Goal: Information Seeking & Learning: Learn about a topic

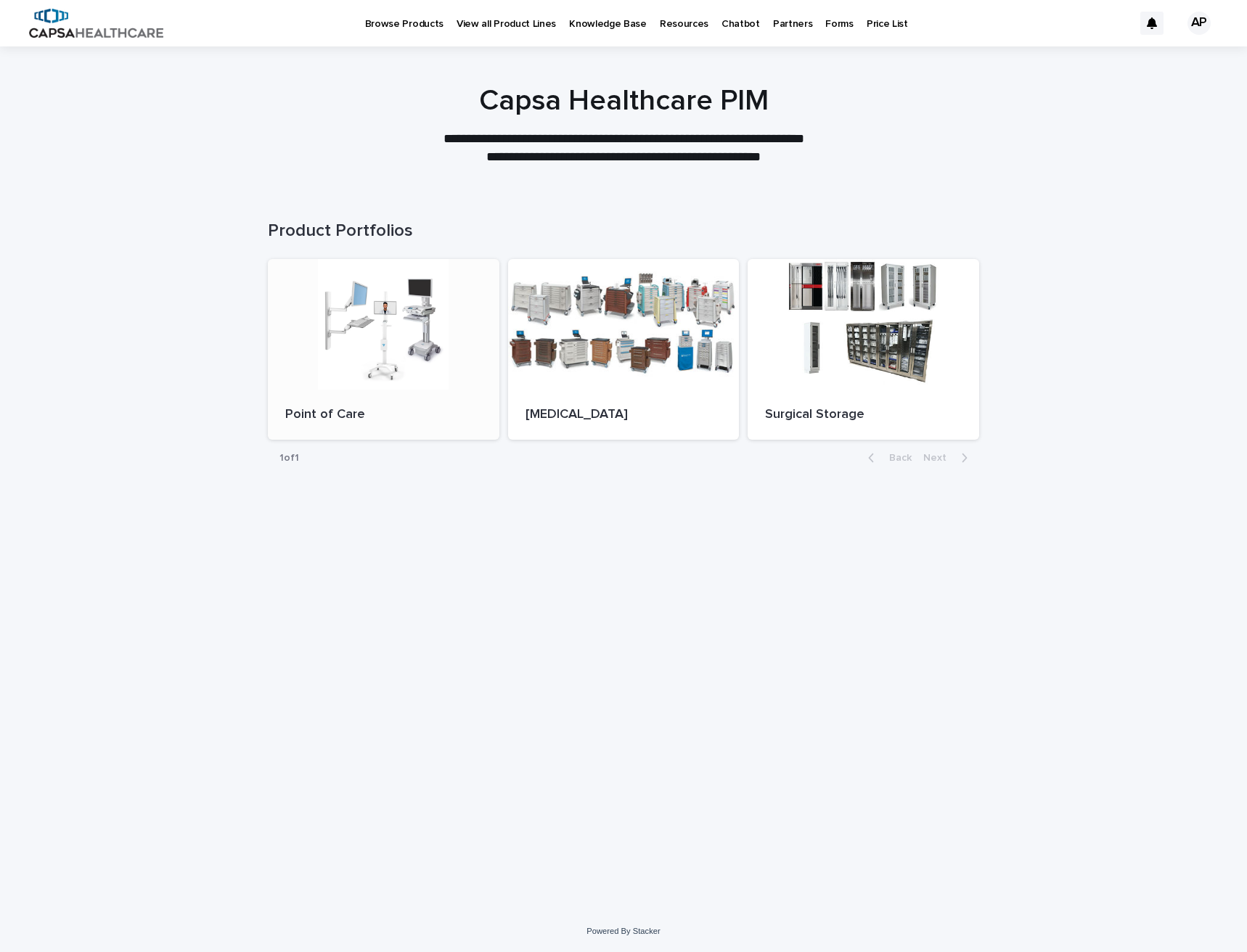
click at [386, 338] on div at bounding box center [383, 323] width 232 height 131
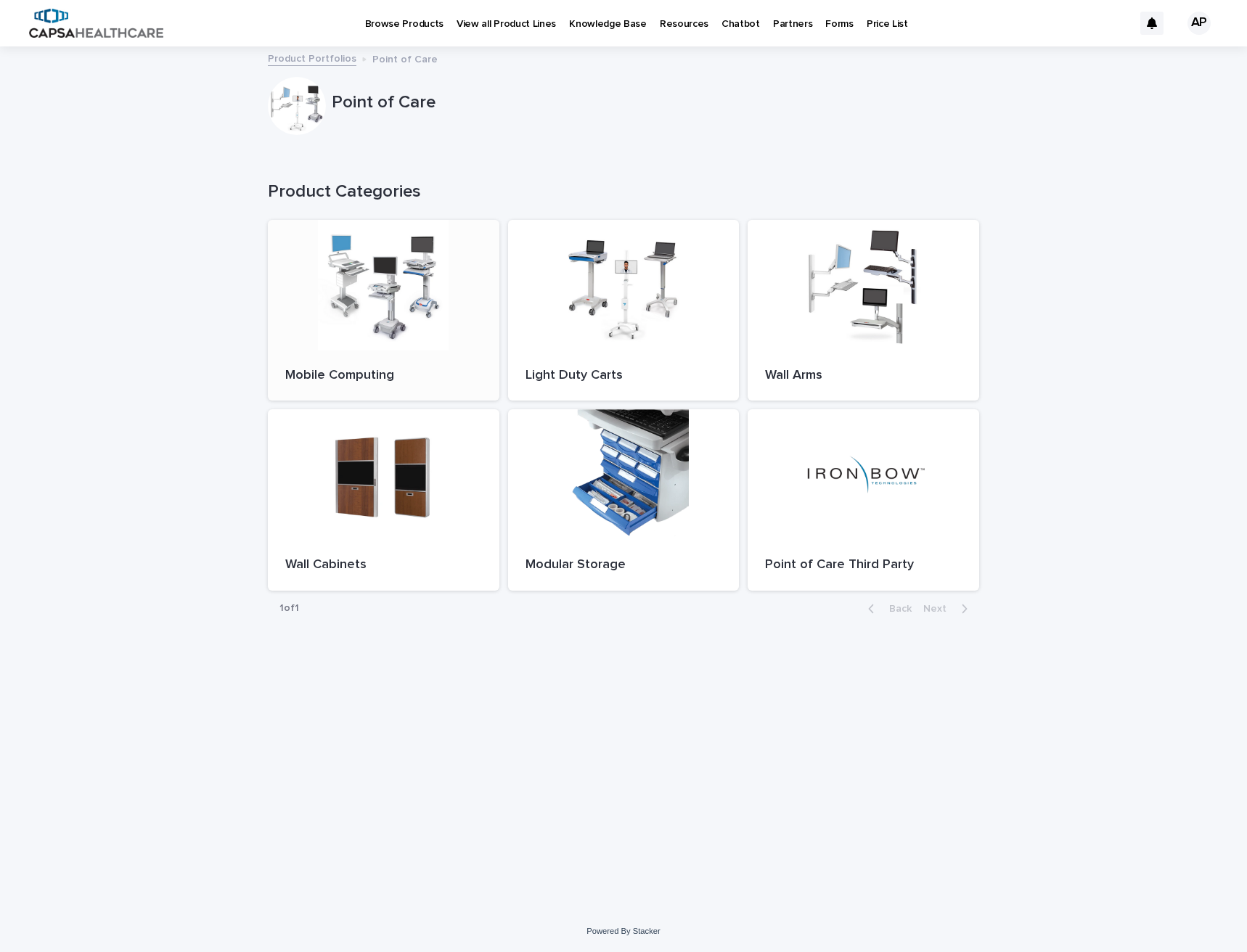
click at [360, 316] on div at bounding box center [383, 285] width 232 height 131
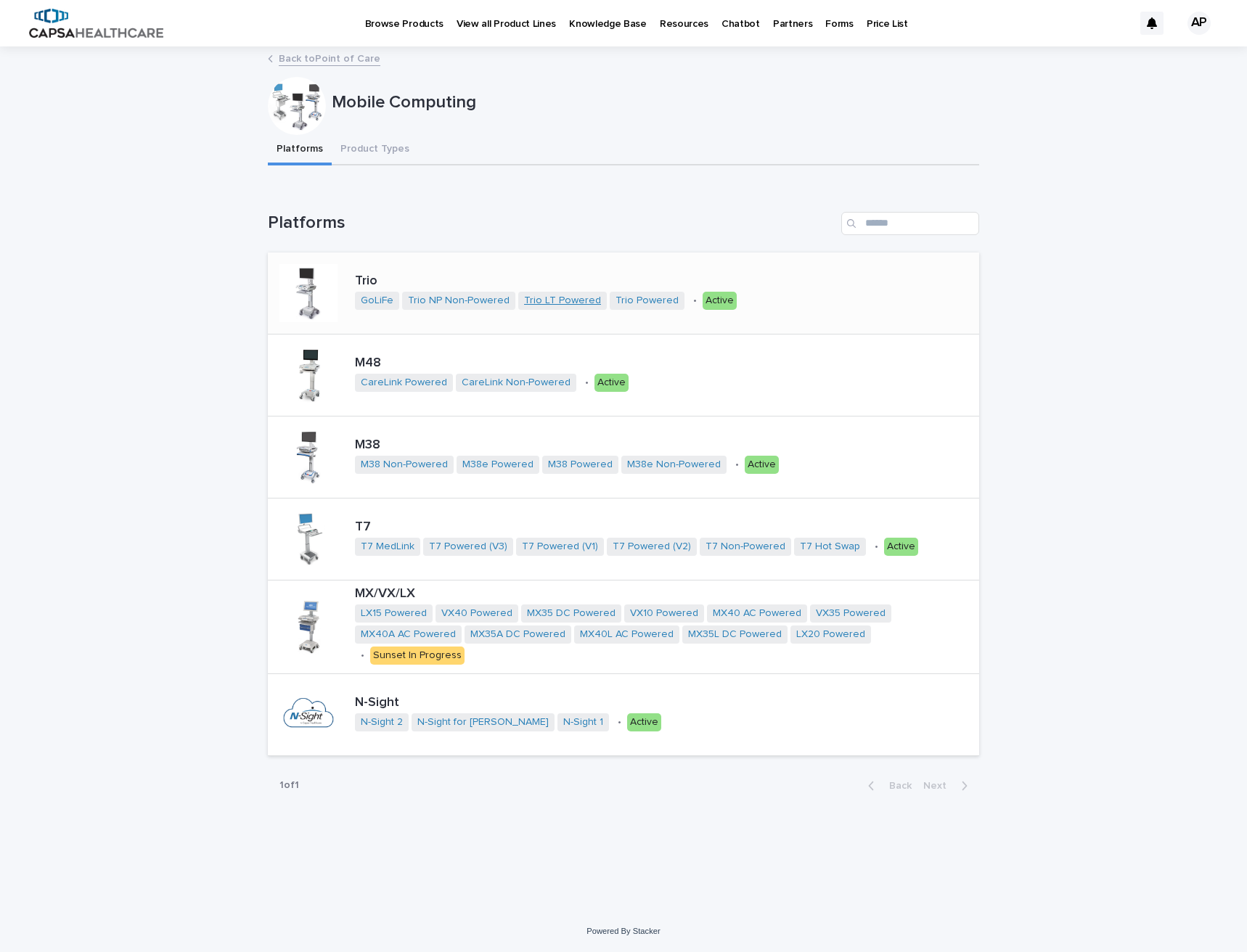
click at [567, 301] on link "Trio LT Powered" at bounding box center [562, 300] width 77 height 13
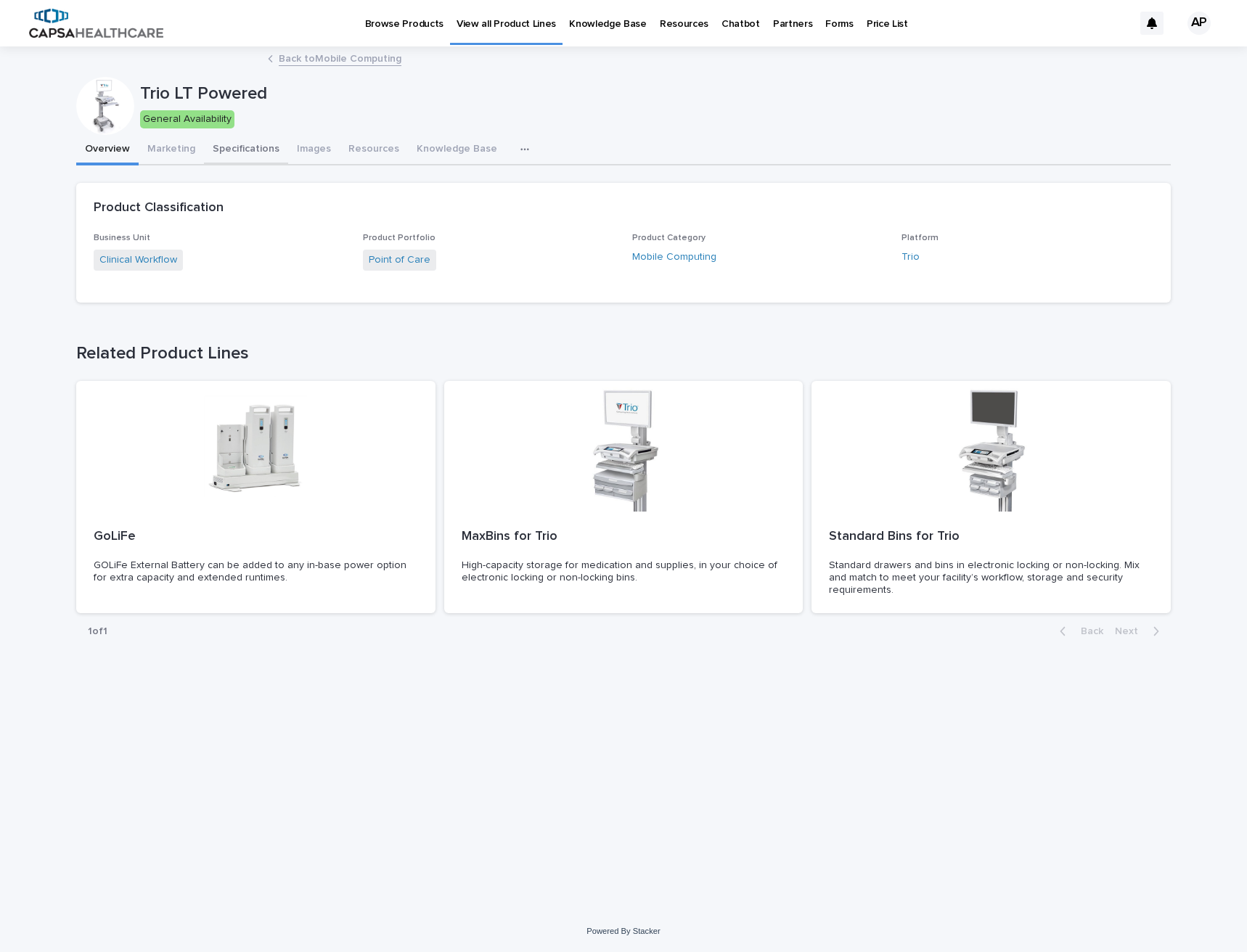
click at [173, 149] on button "Marketing" at bounding box center [171, 149] width 65 height 30
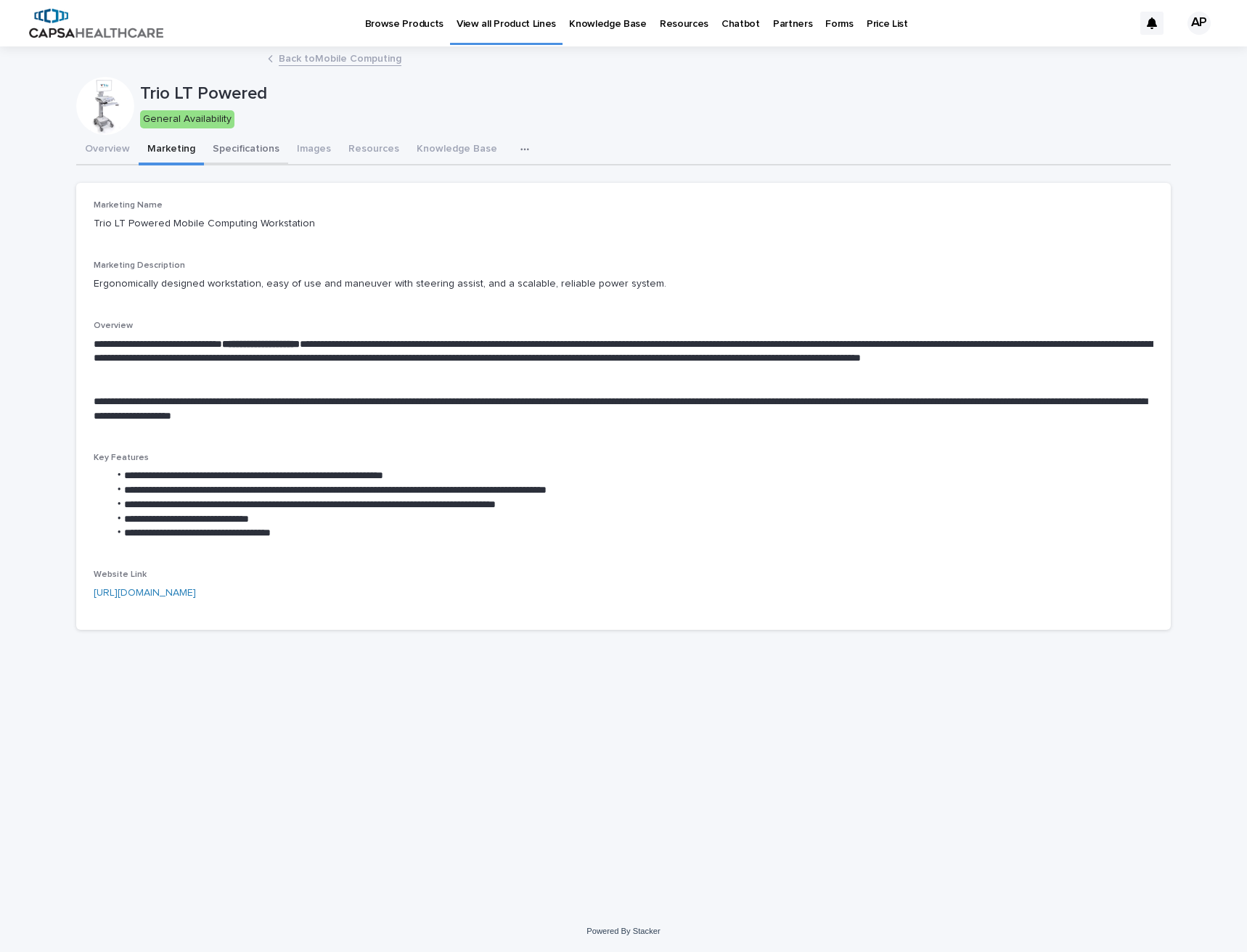
click at [243, 149] on button "Specifications" at bounding box center [245, 149] width 84 height 30
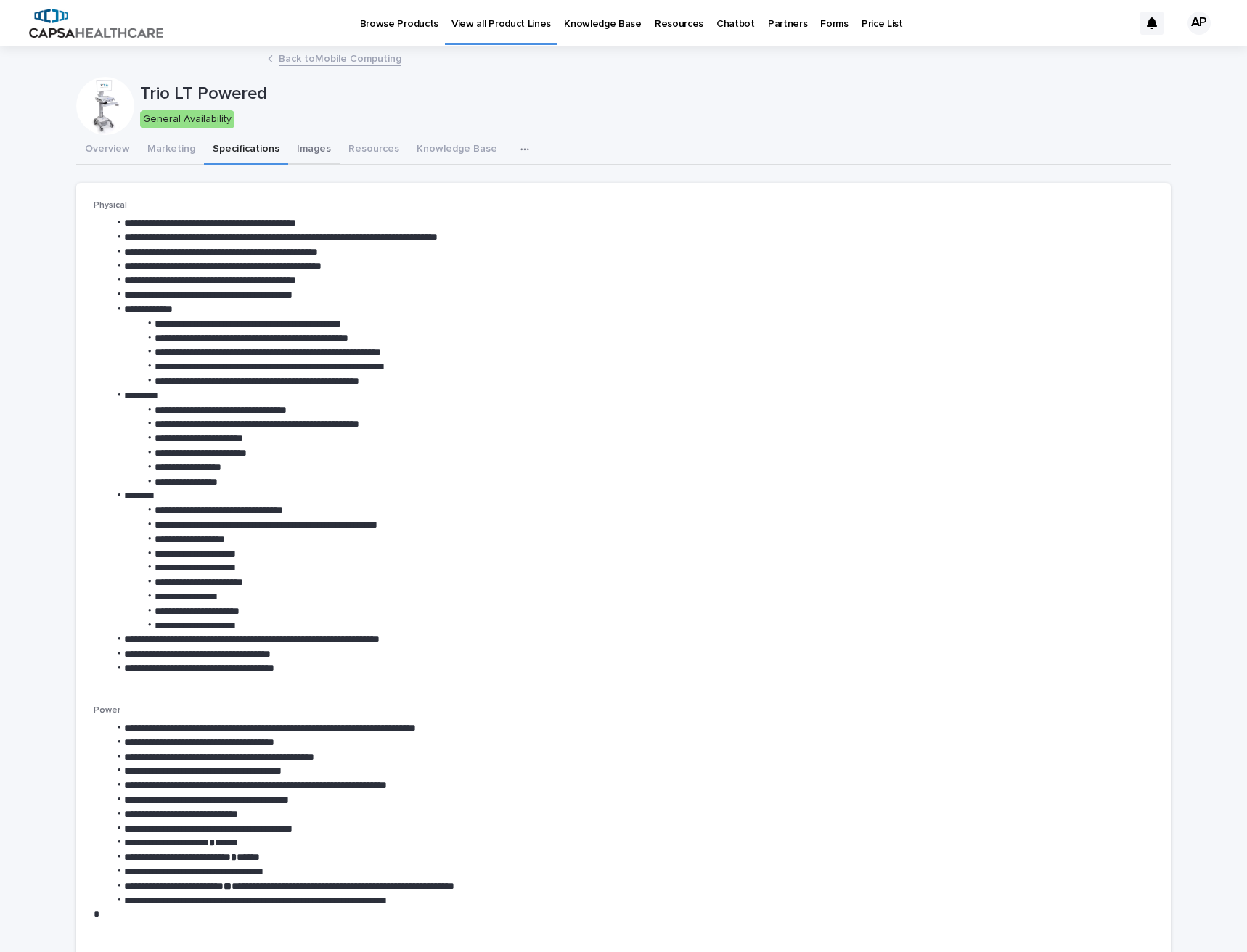
click at [309, 150] on button "Images" at bounding box center [313, 149] width 51 height 30
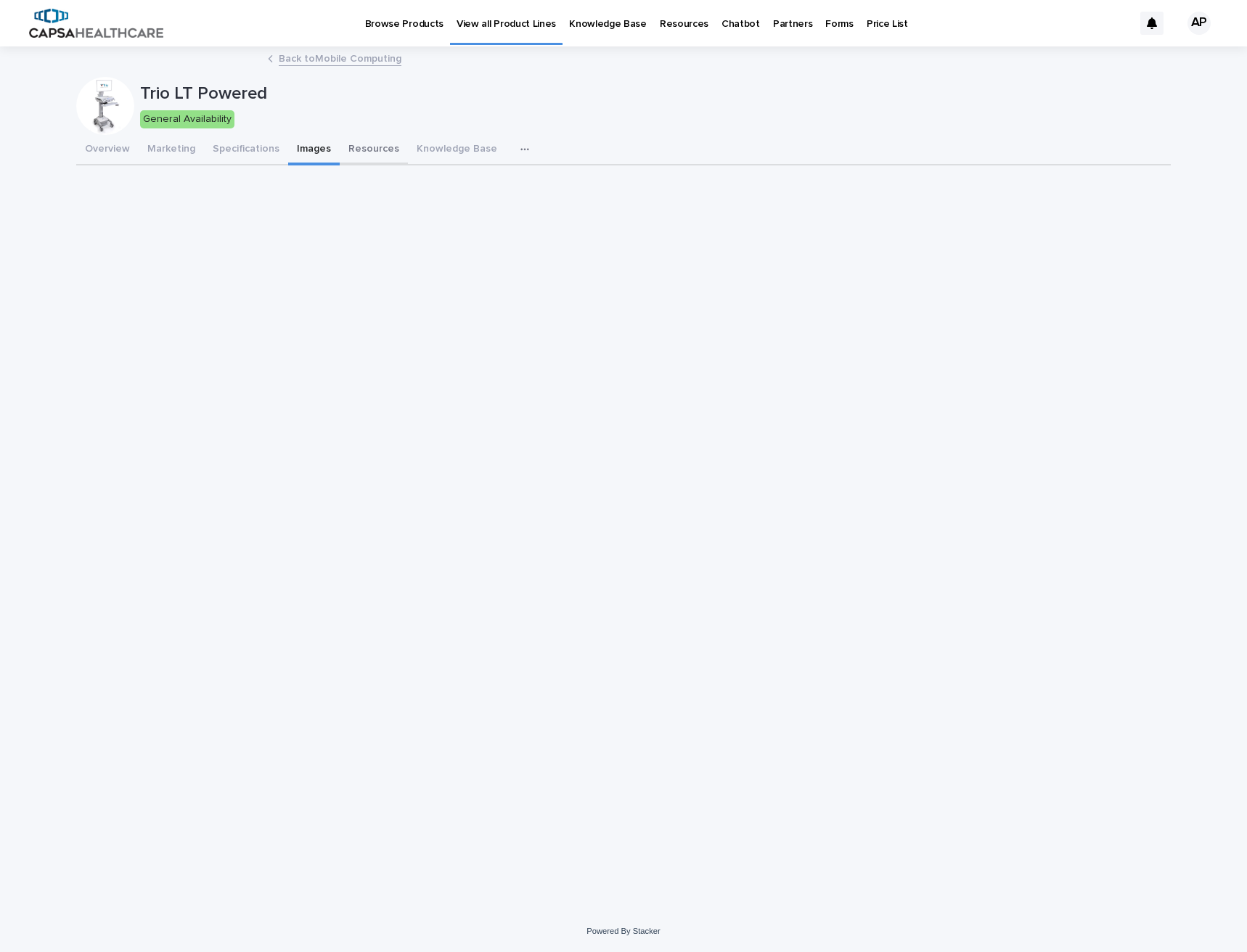
click at [359, 149] on button "Resources" at bounding box center [374, 149] width 68 height 30
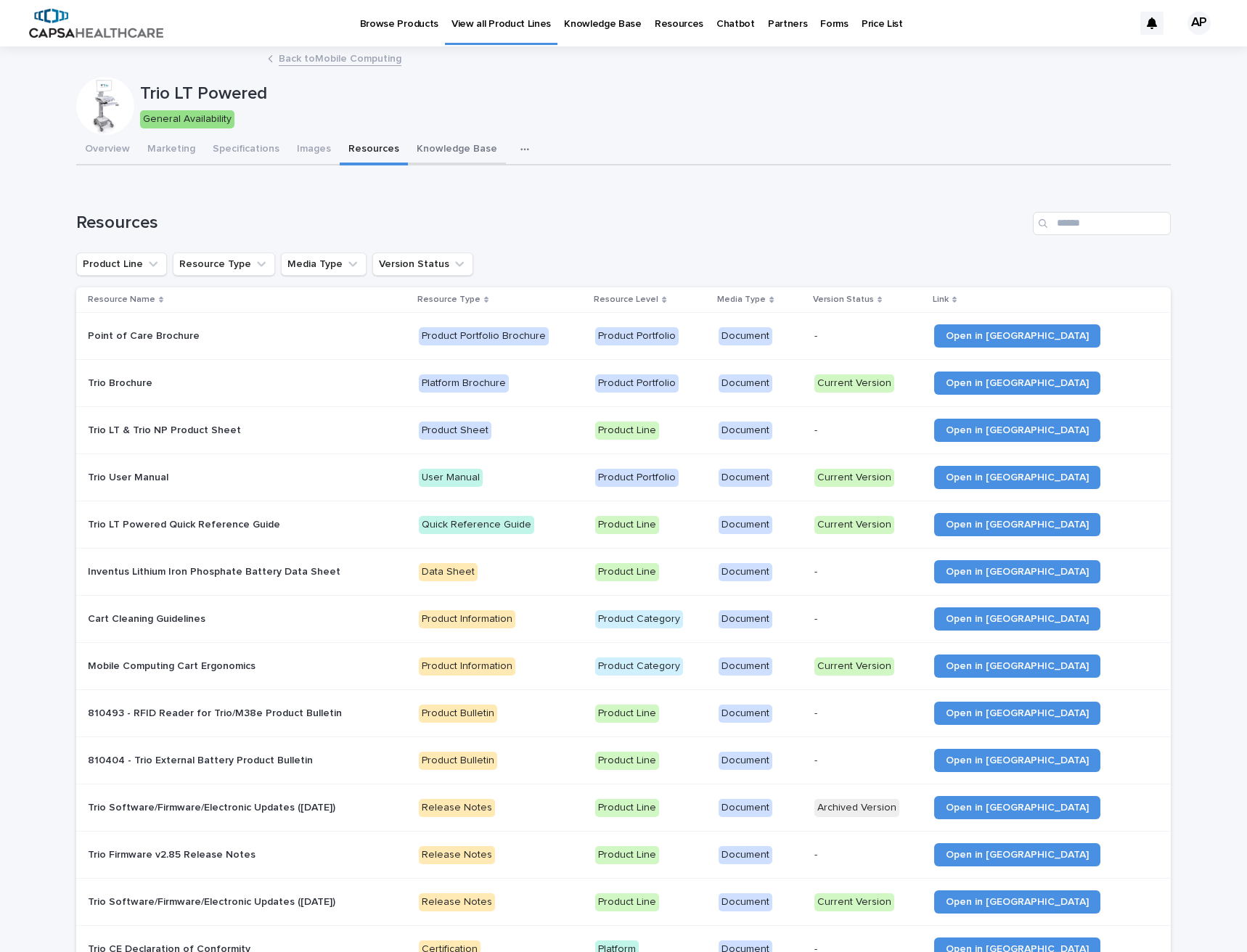
click at [443, 146] on button "Knowledge Base" at bounding box center [456, 149] width 98 height 30
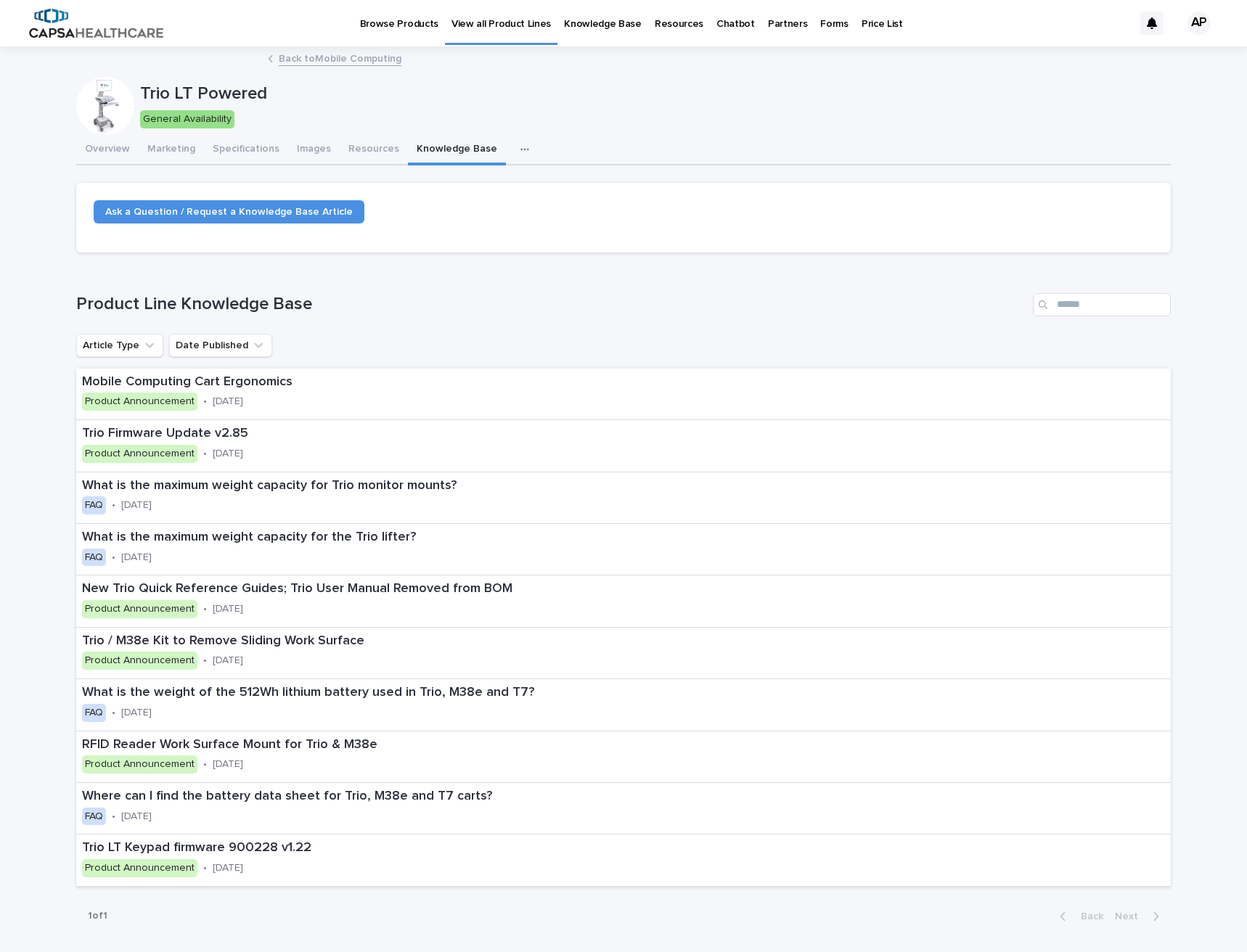
click at [512, 154] on button "button" at bounding box center [527, 149] width 32 height 29
click at [464, 183] on button "SKUs" at bounding box center [482, 187] width 96 height 21
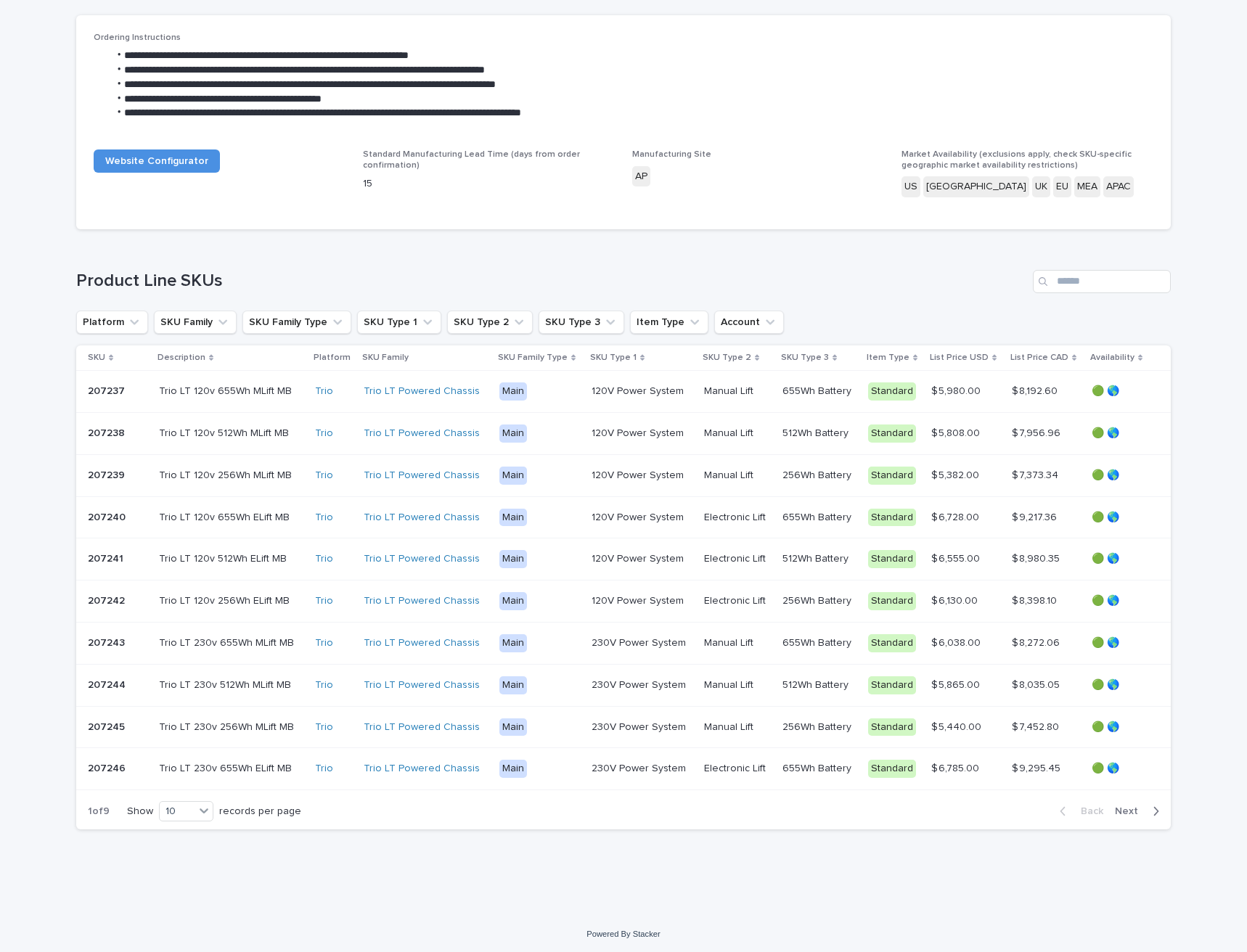
scroll to position [170, 0]
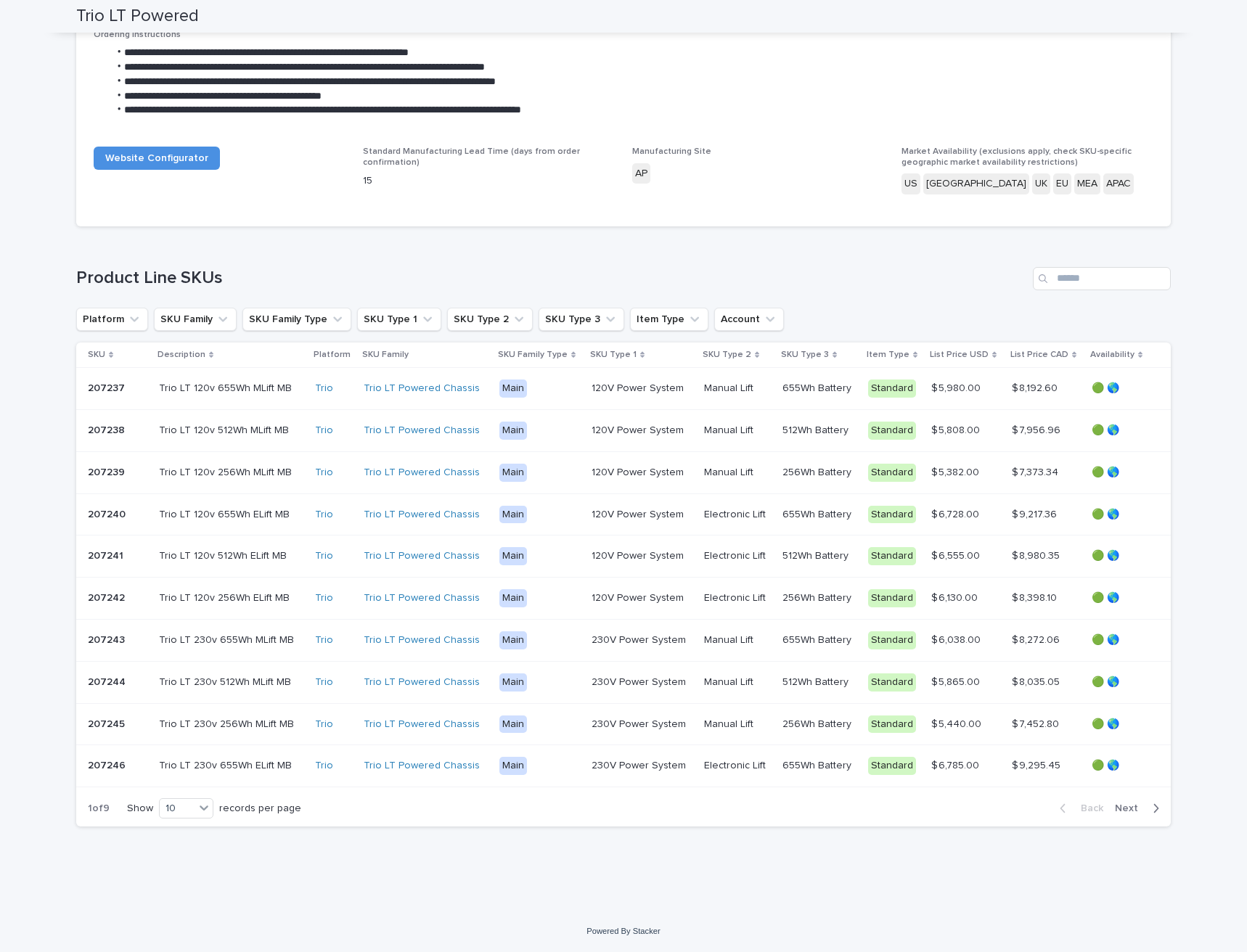
click at [105, 386] on p "207237" at bounding box center [108, 387] width 40 height 15
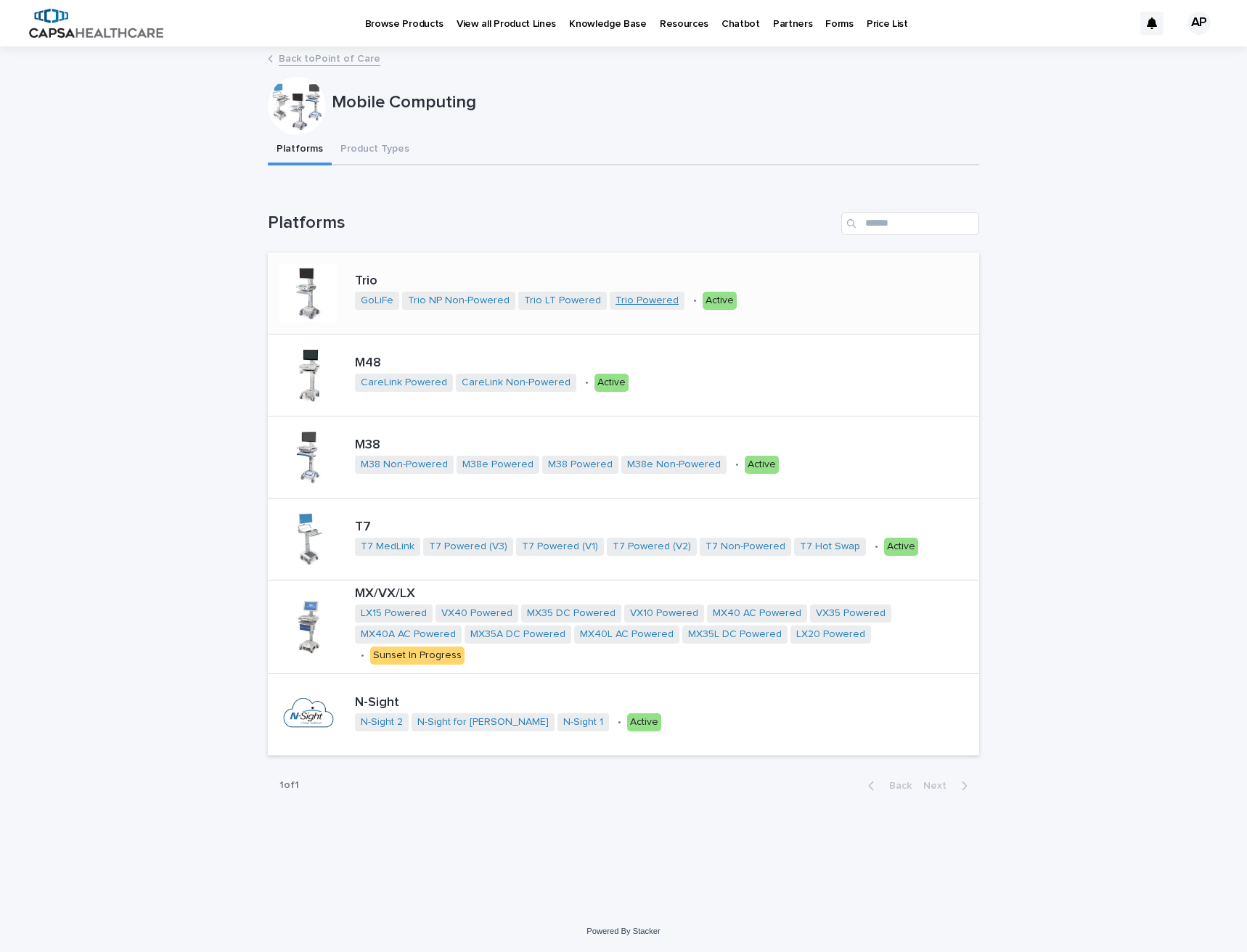
click at [626, 295] on link "Trio Powered" at bounding box center [646, 300] width 63 height 13
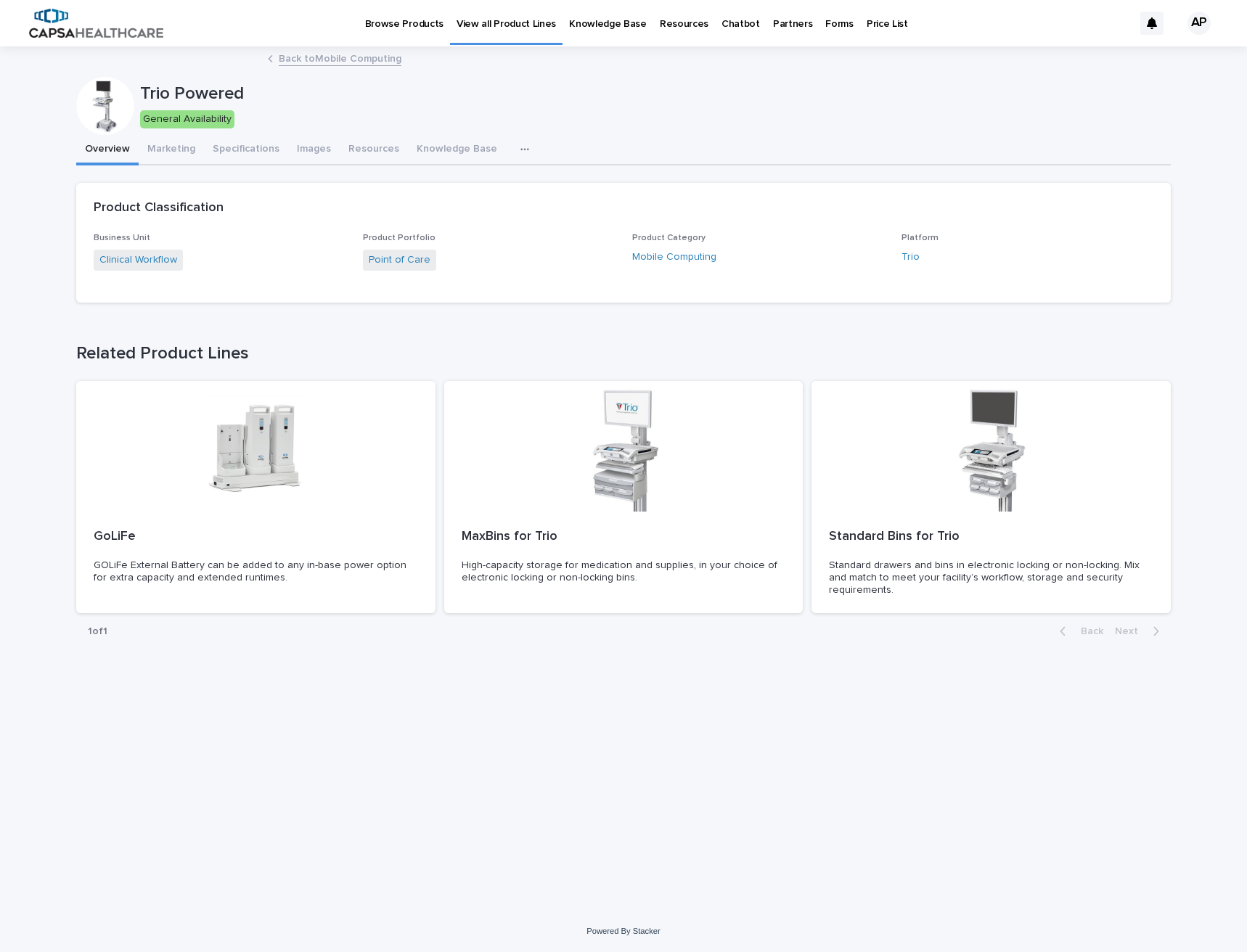
click at [512, 143] on button "button" at bounding box center [527, 149] width 32 height 29
click at [461, 179] on button "SKUs" at bounding box center [472, 187] width 96 height 21
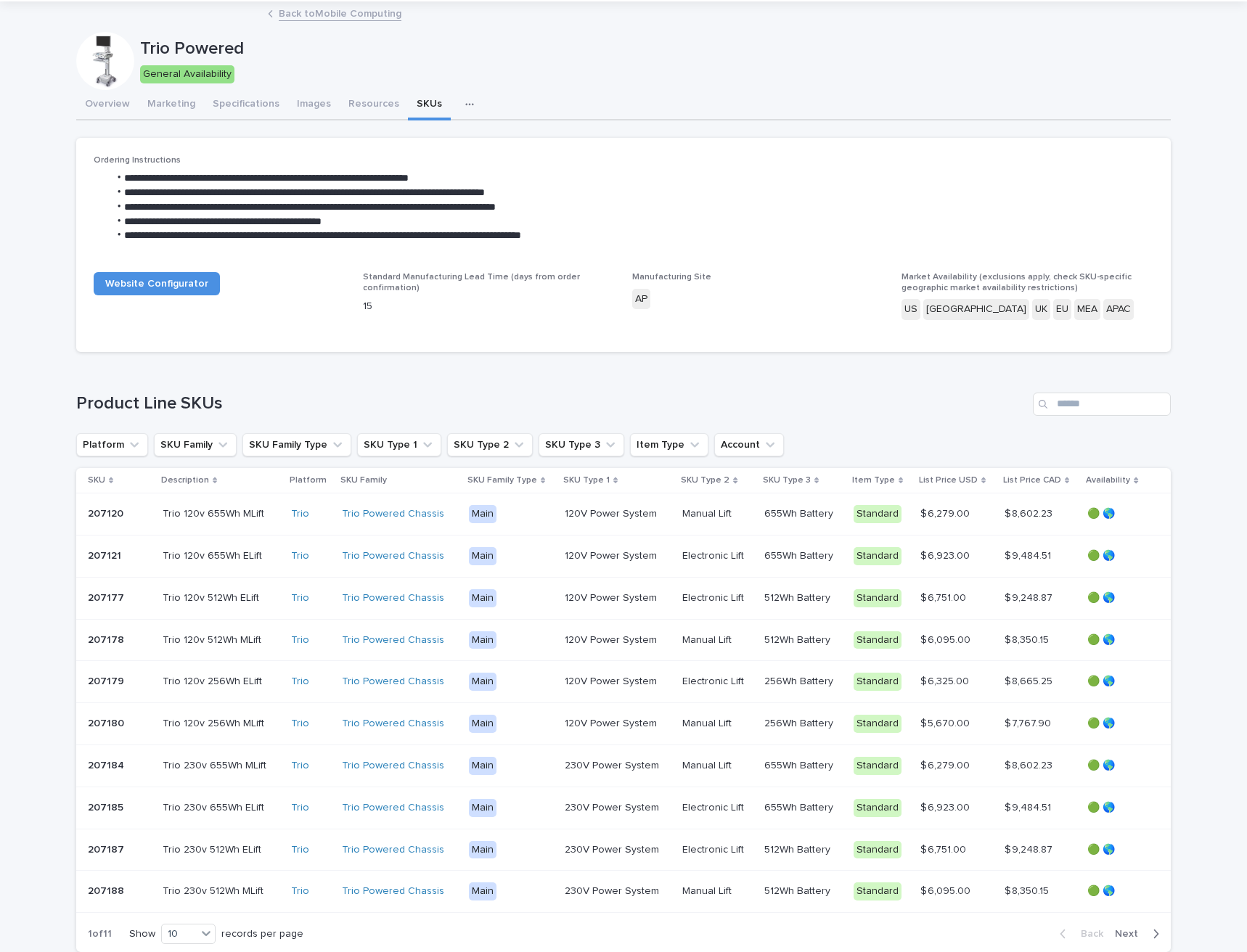
scroll to position [170, 0]
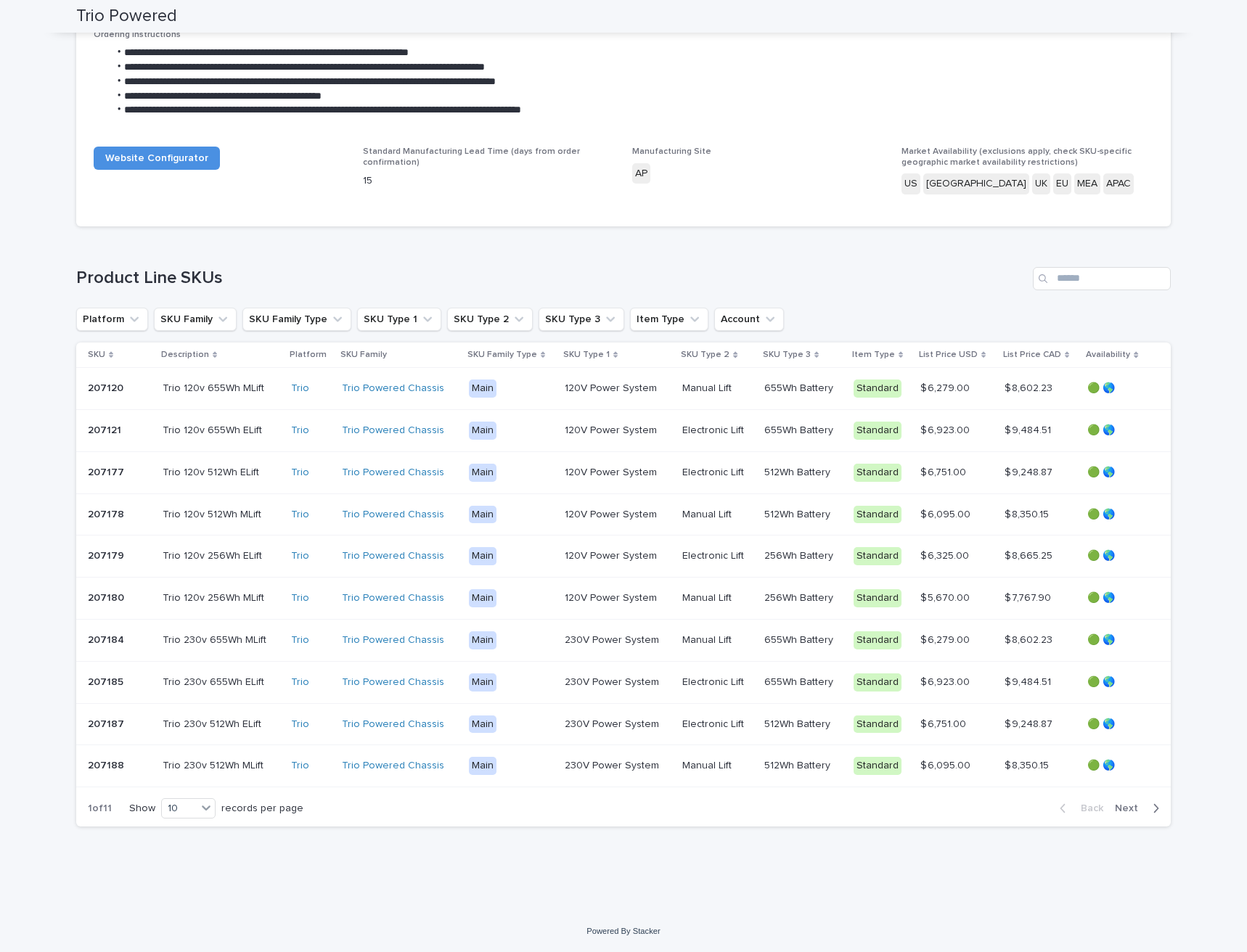
click at [1129, 813] on span "Next" at bounding box center [1130, 808] width 32 height 10
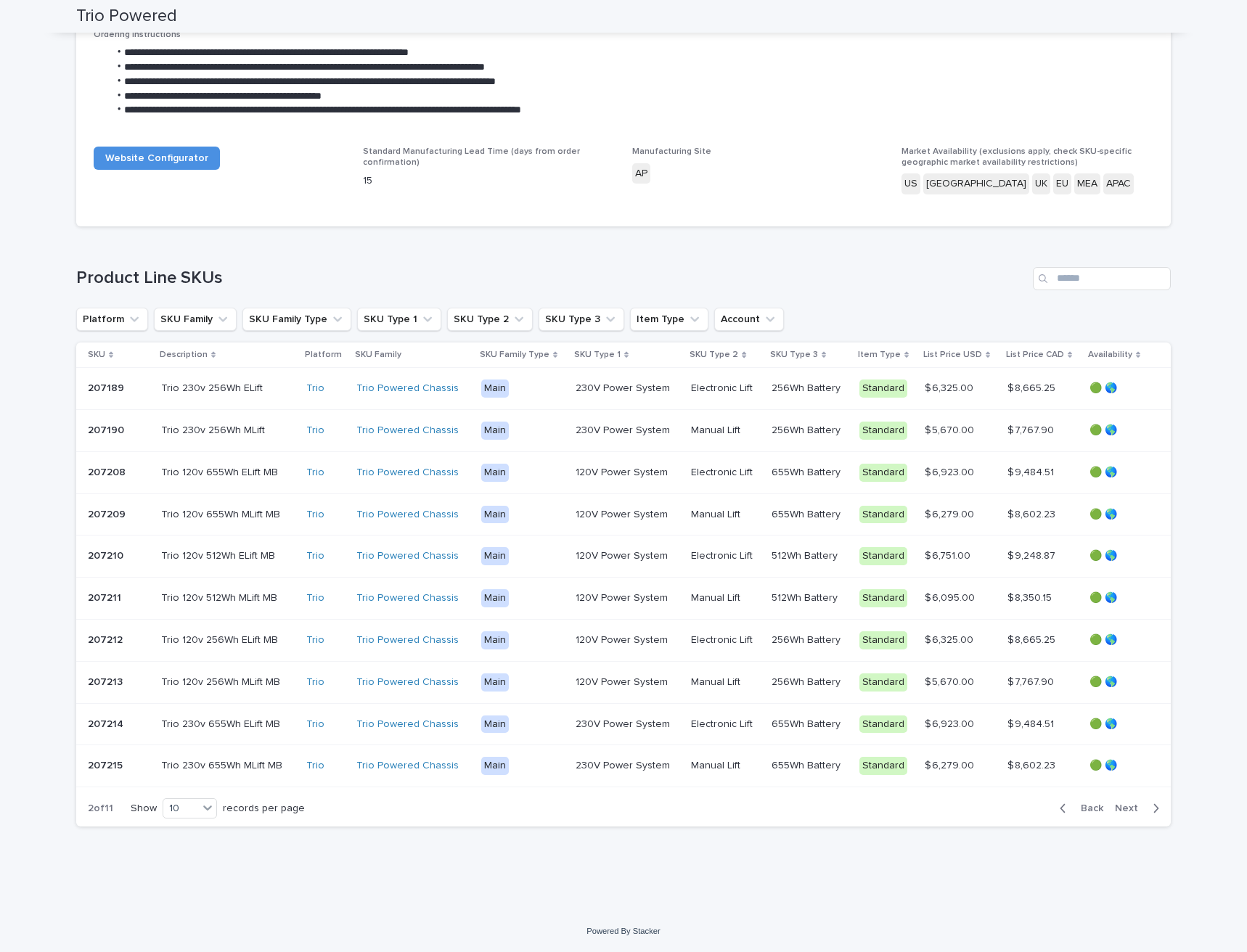
click at [1083, 808] on span "Back" at bounding box center [1087, 808] width 31 height 10
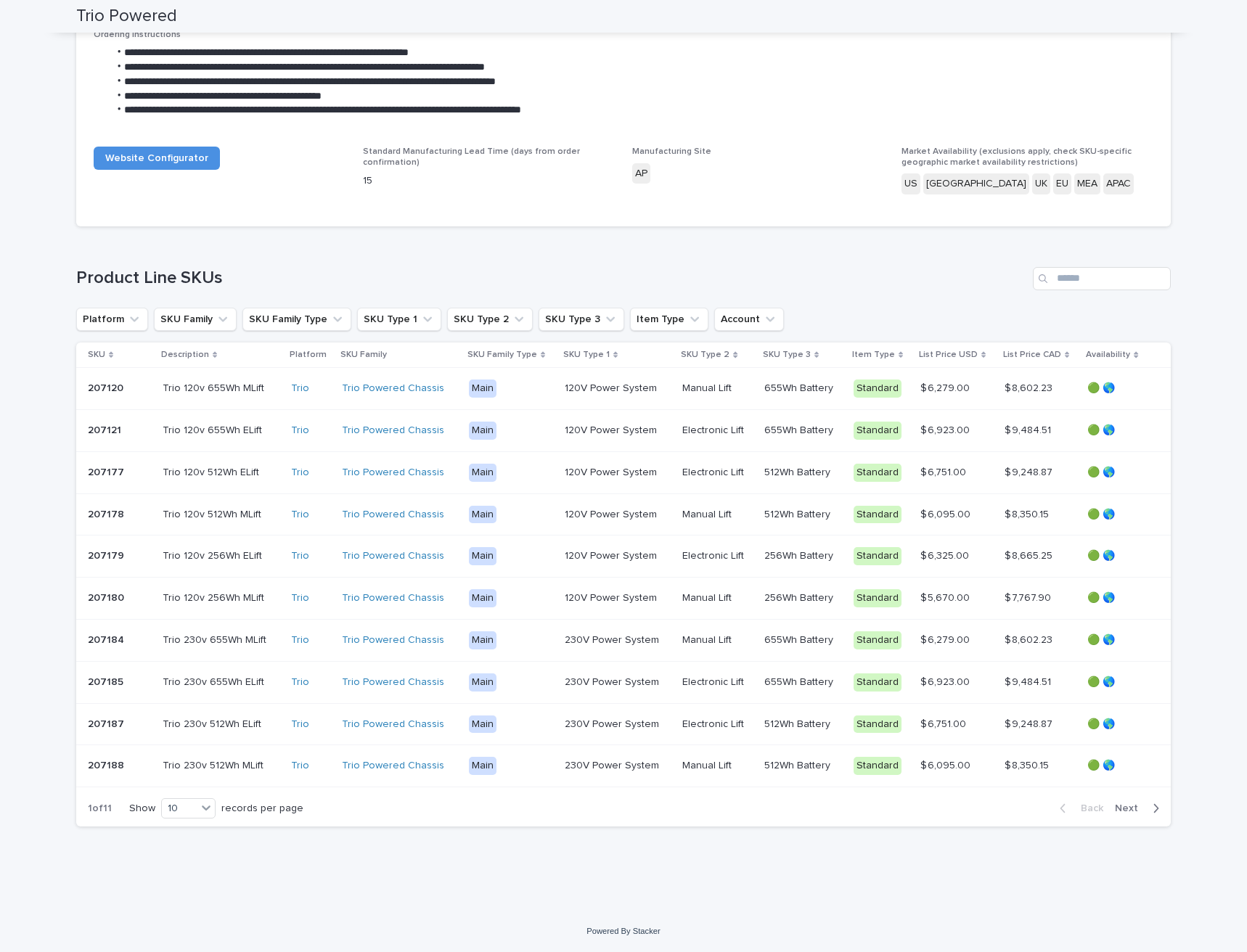
click at [1146, 807] on div "button" at bounding box center [1152, 808] width 13 height 13
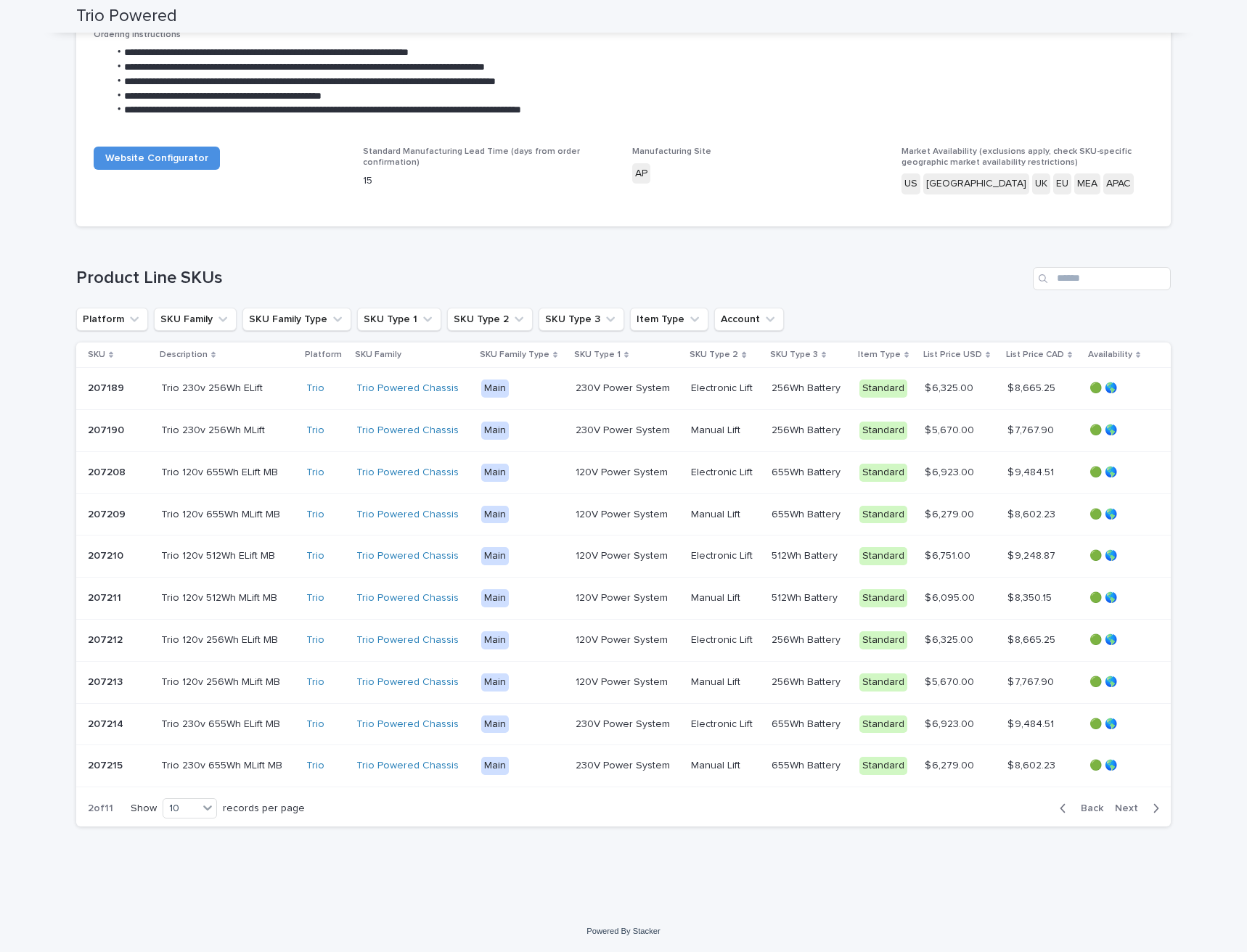
click at [1146, 806] on div "button" at bounding box center [1152, 808] width 13 height 13
click at [1123, 811] on span "Next" at bounding box center [1130, 808] width 32 height 10
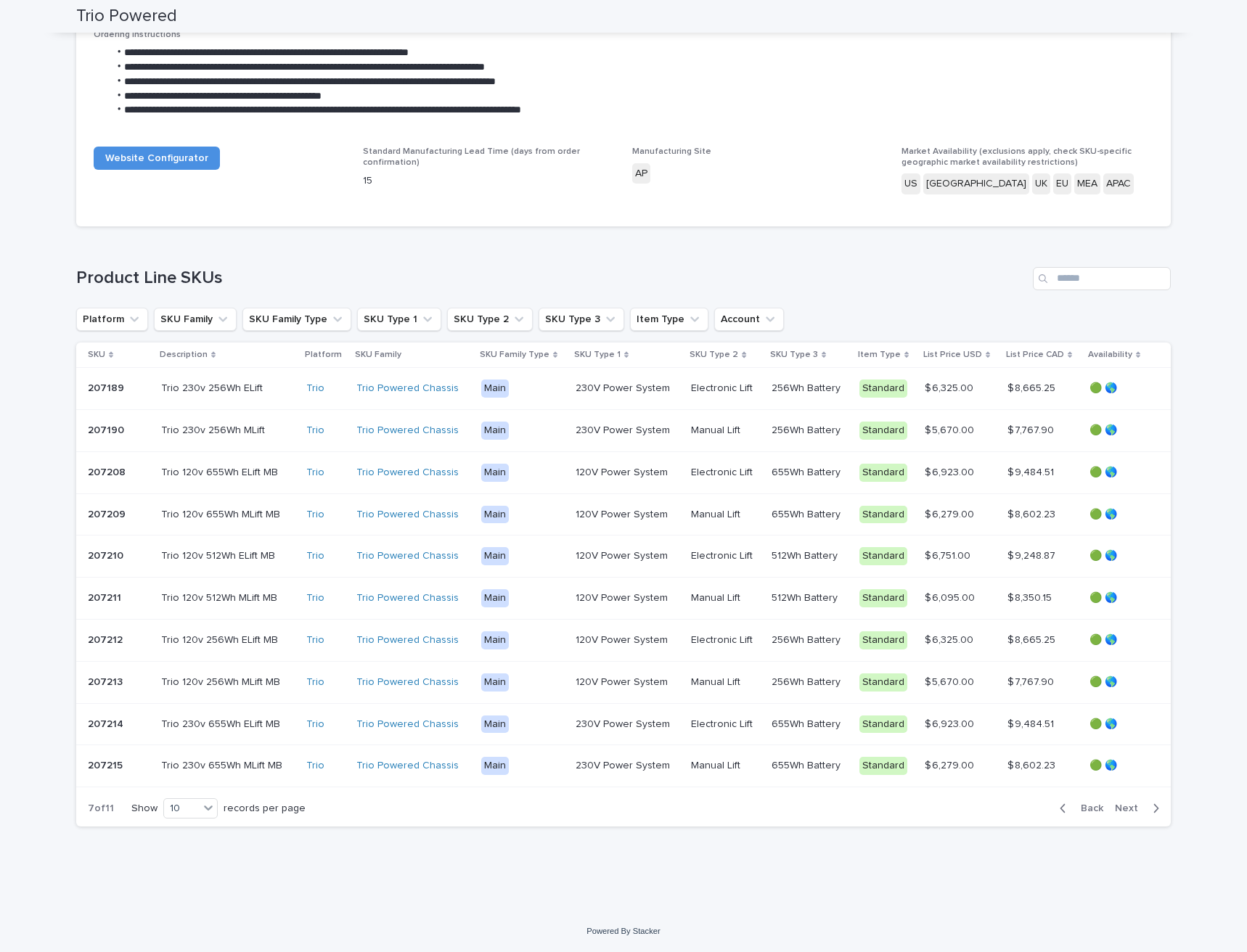
click at [1123, 812] on span "Next" at bounding box center [1130, 808] width 32 height 10
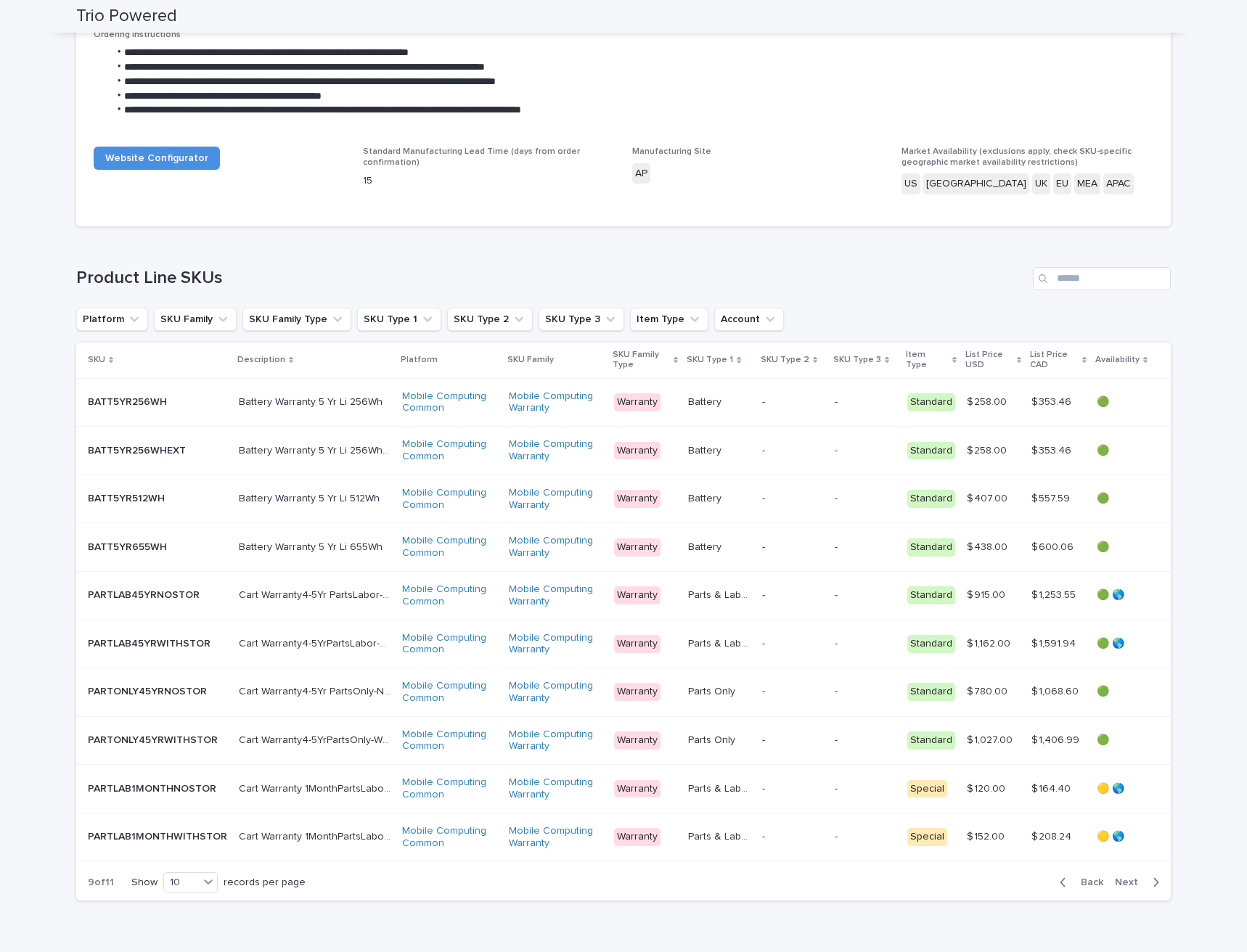
scroll to position [207, 0]
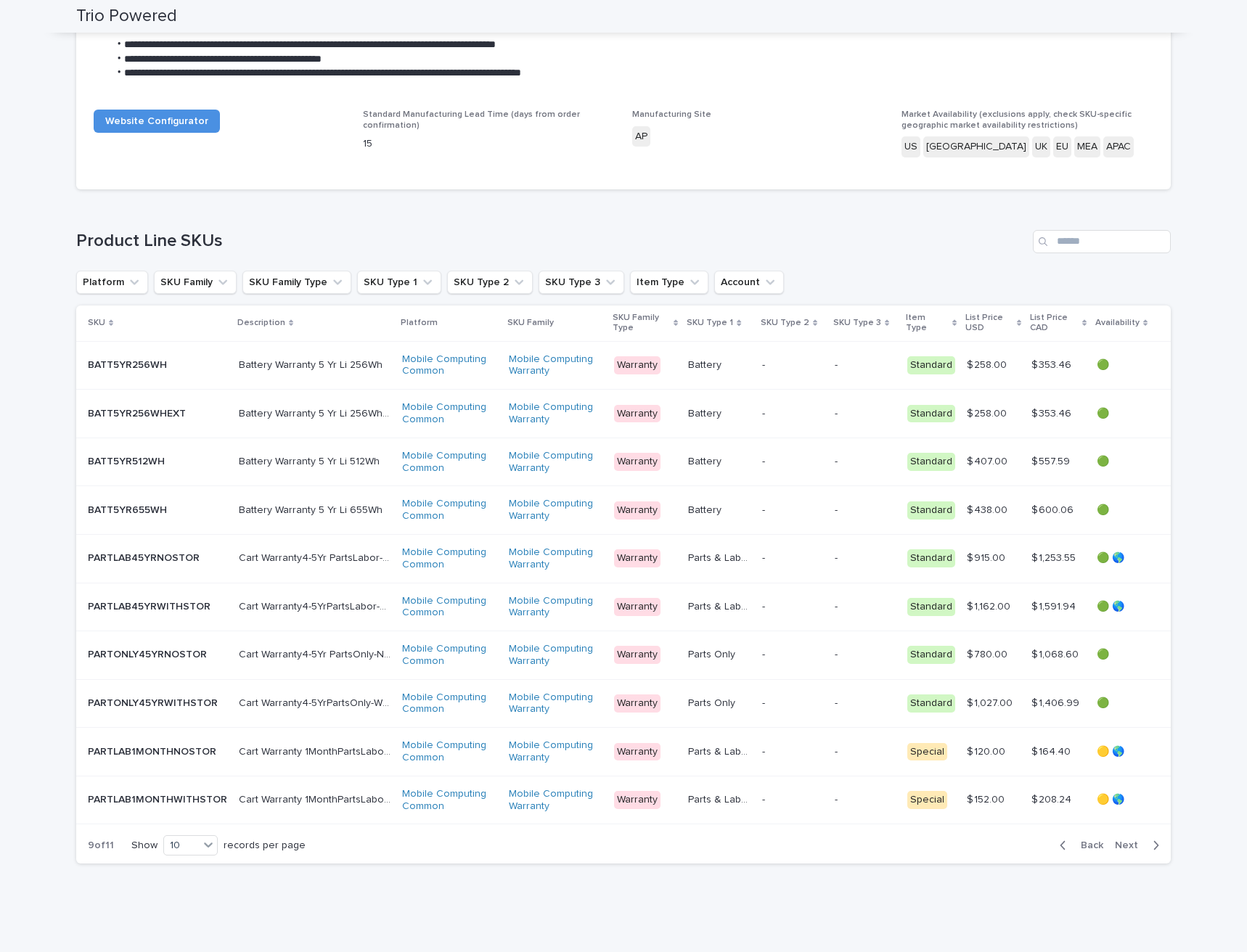
click at [1065, 808] on div "$ 208.24 $ 208.24" at bounding box center [1057, 799] width 53 height 24
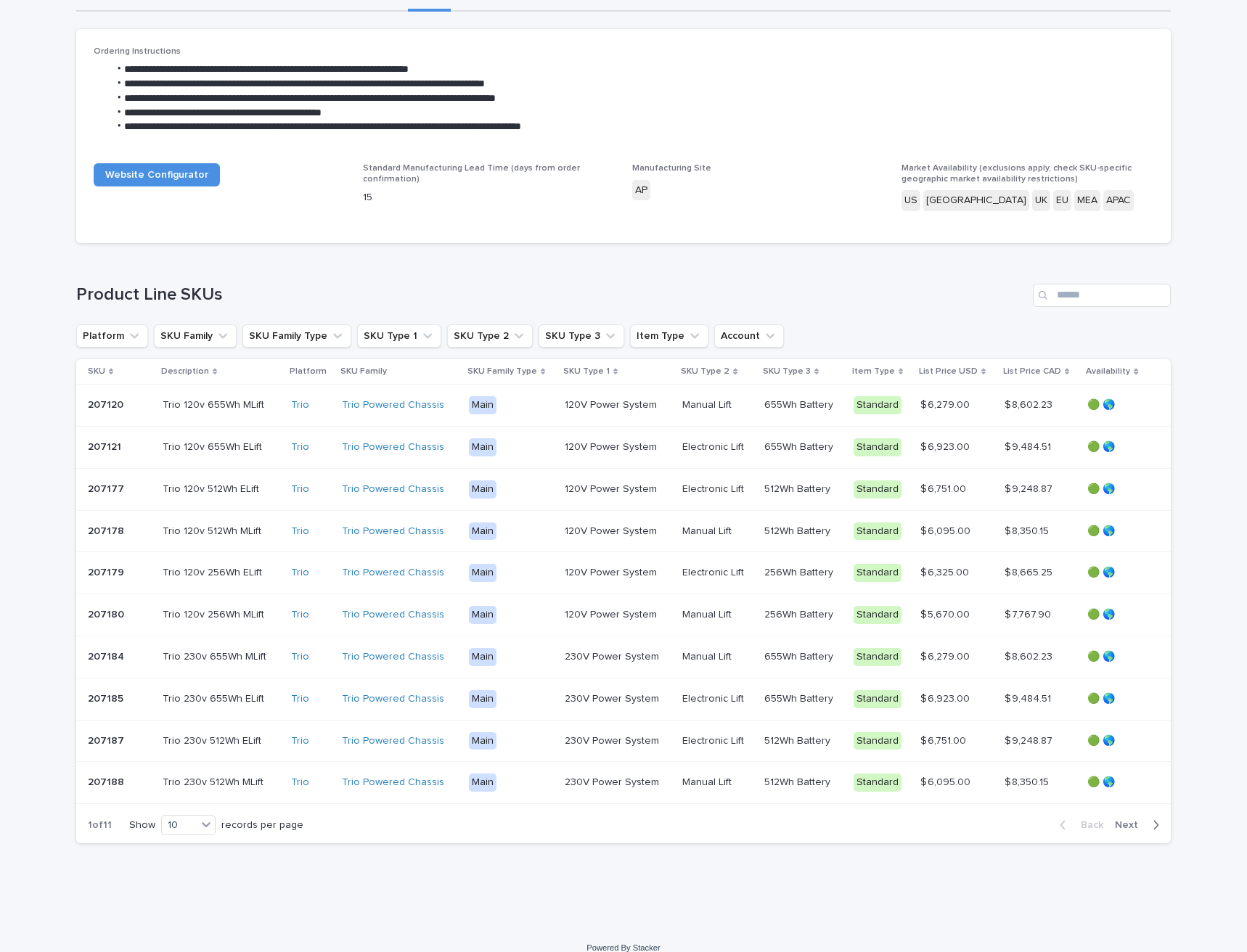
scroll to position [170, 0]
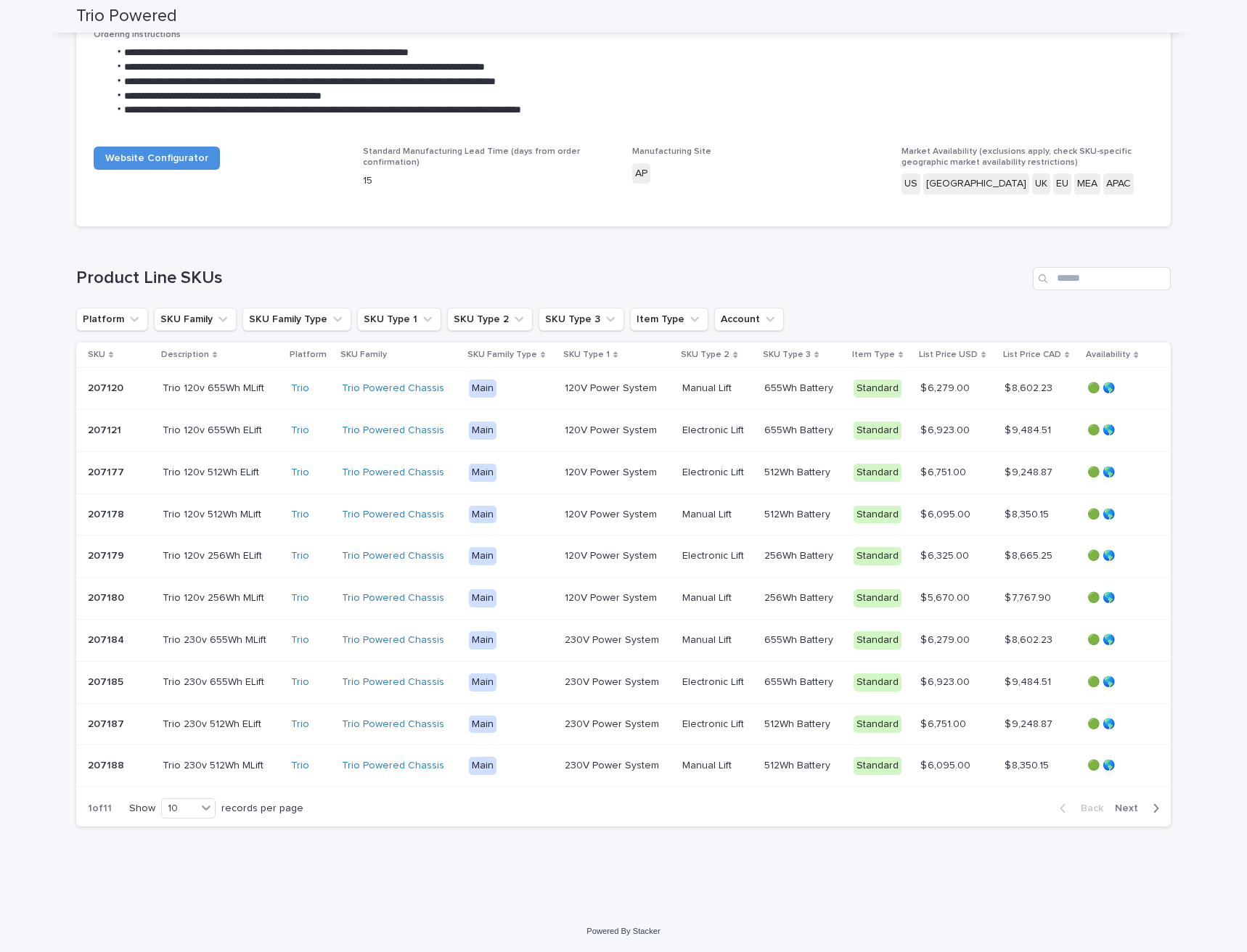
click at [1135, 812] on span "Next" at bounding box center [1130, 808] width 32 height 10
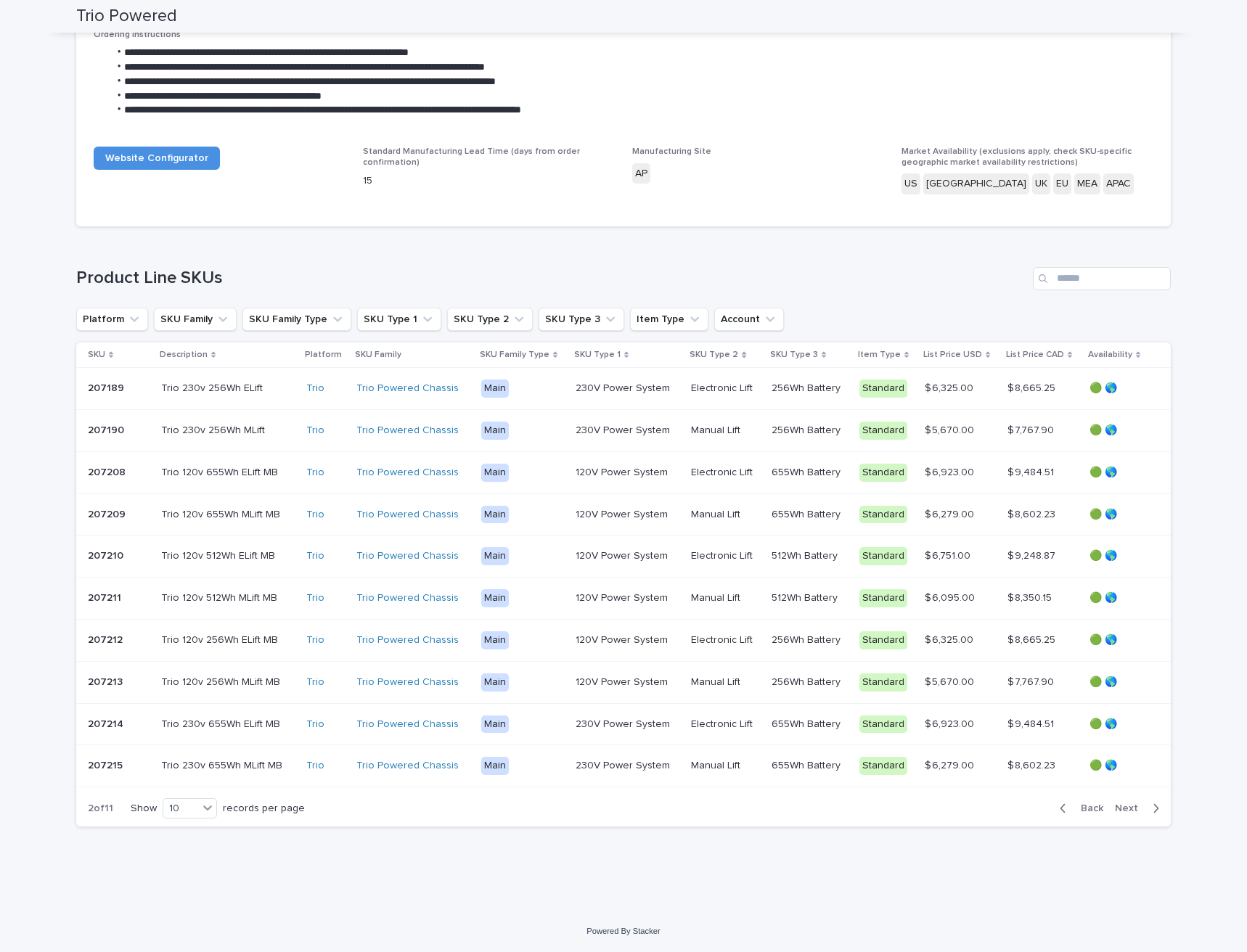
click at [1072, 813] on span "Back" at bounding box center [1087, 808] width 31 height 10
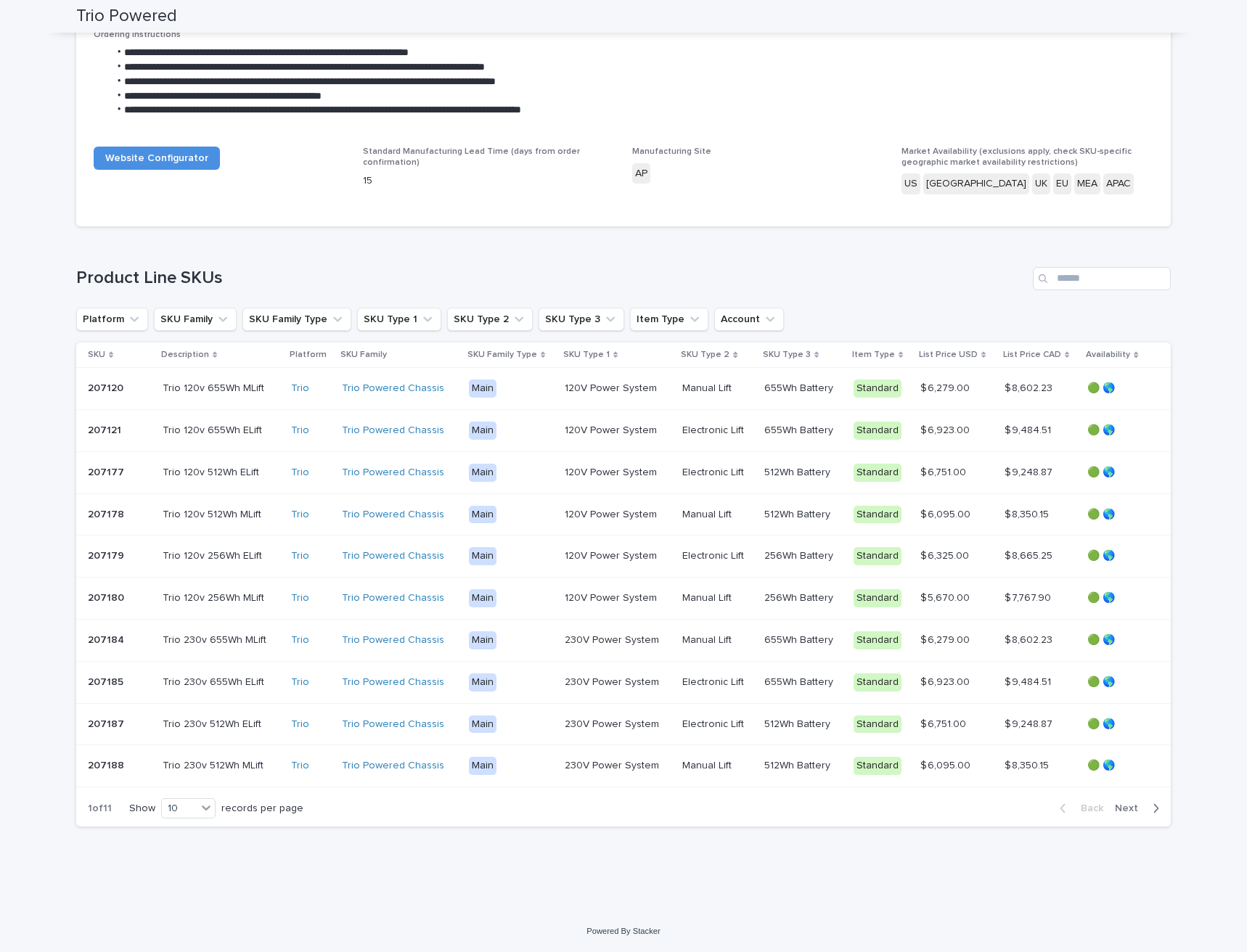
click at [1120, 808] on span "Next" at bounding box center [1130, 808] width 32 height 10
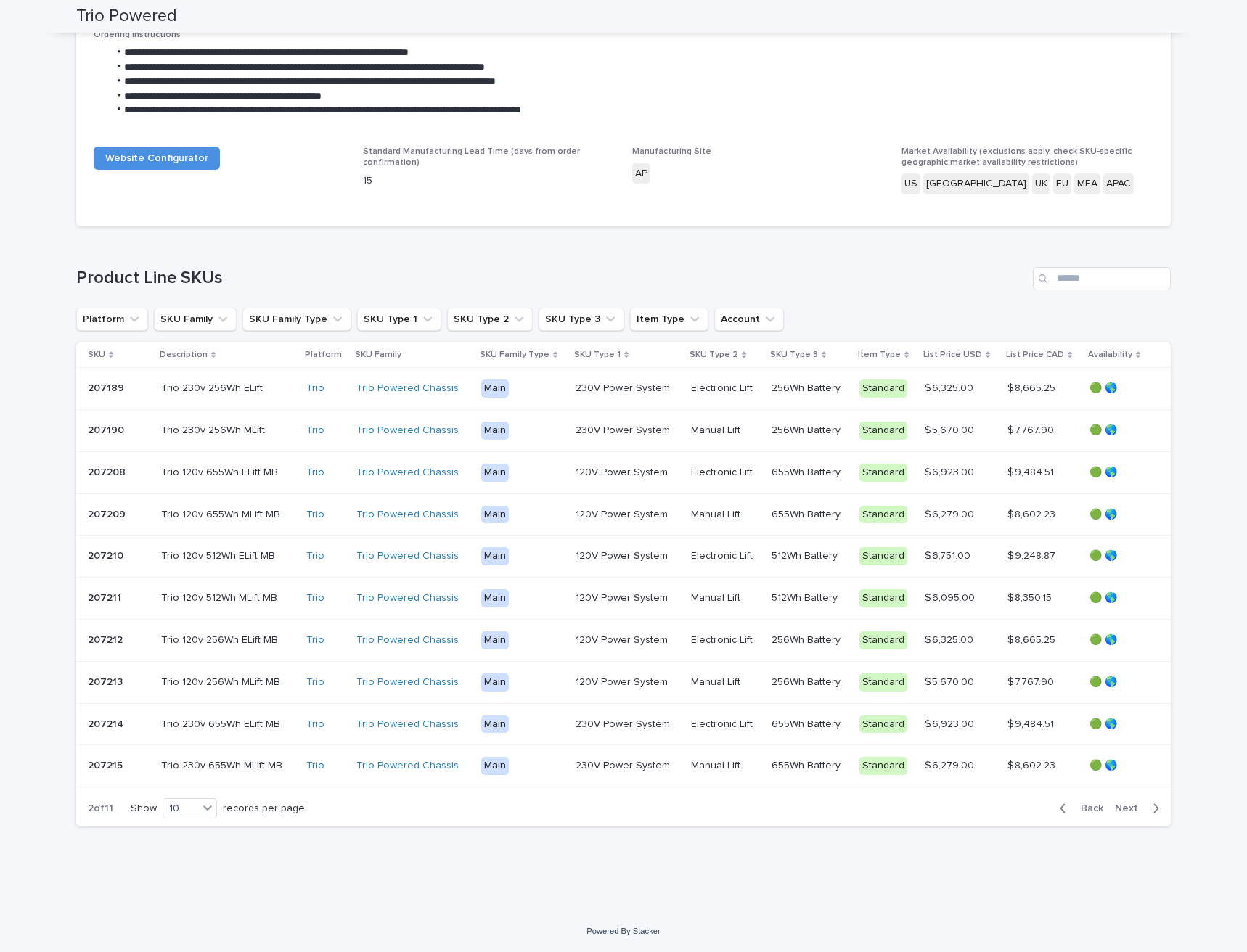
drag, startPoint x: 762, startPoint y: 869, endPoint x: 814, endPoint y: 879, distance: 53.0
click at [765, 869] on div "**********" at bounding box center [623, 375] width 1108 height 997
click at [1085, 810] on span "Back" at bounding box center [1087, 808] width 31 height 10
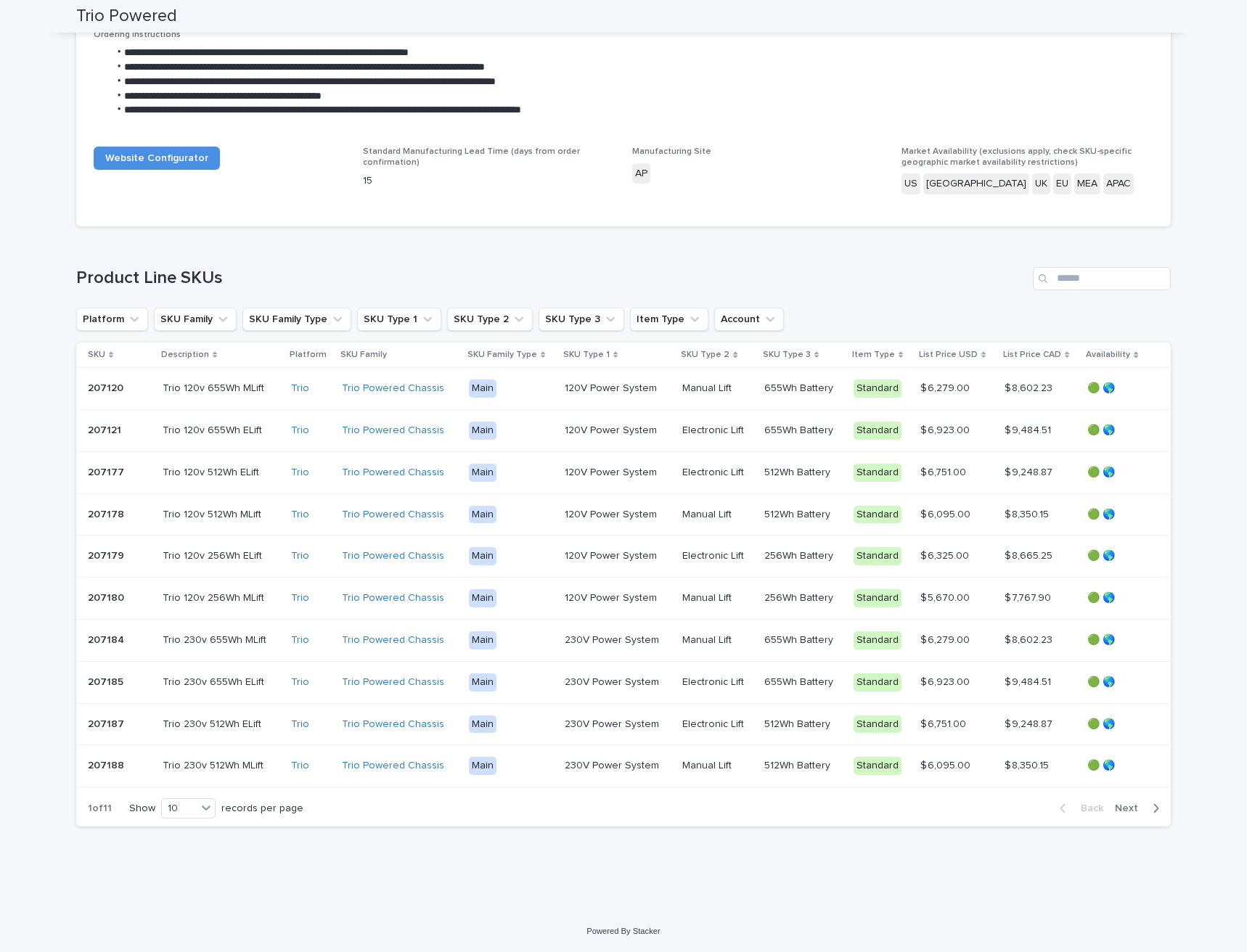
click at [1135, 812] on span "Next" at bounding box center [1130, 808] width 32 height 10
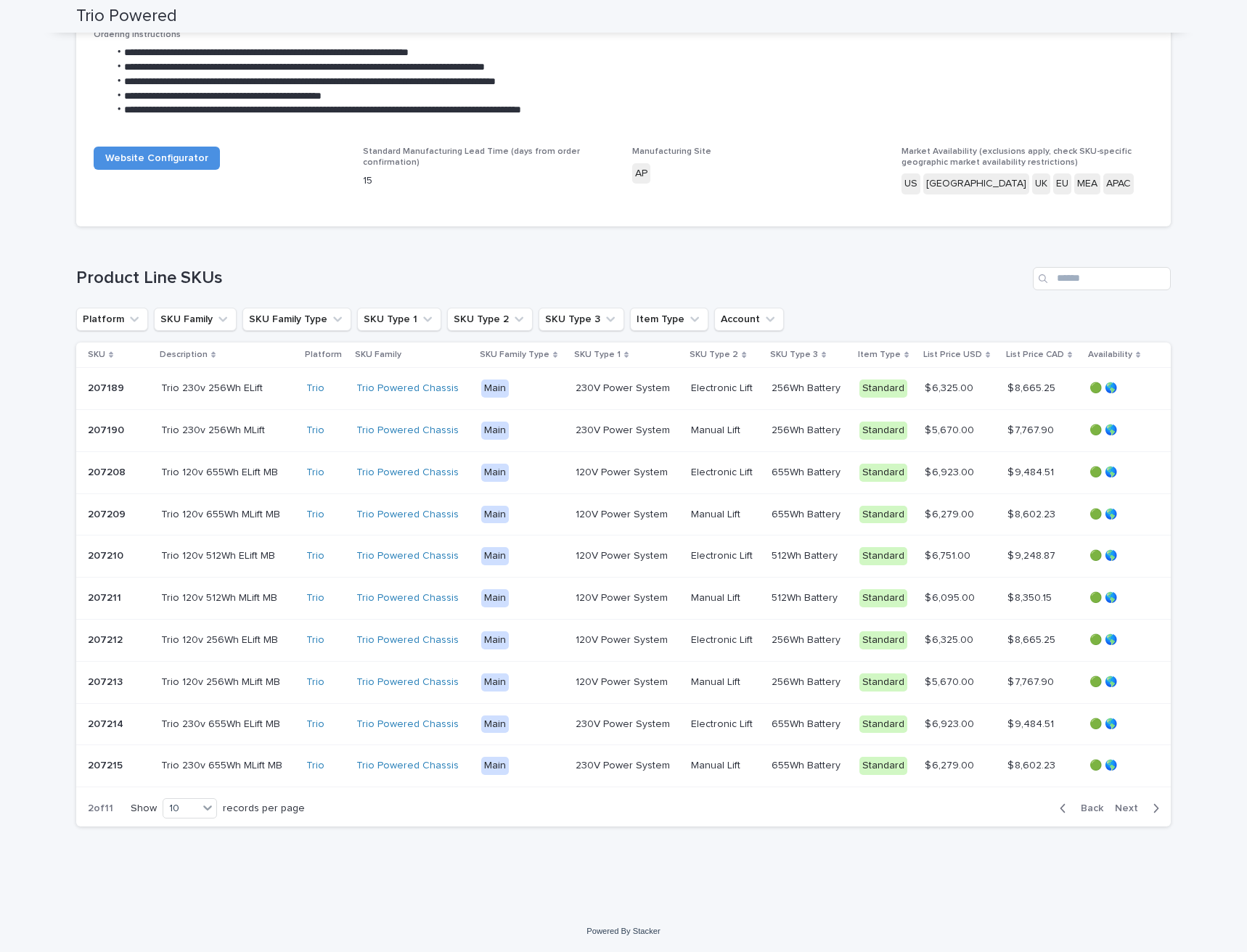
click at [1090, 813] on span "Back" at bounding box center [1087, 808] width 31 height 10
